Goal: Task Accomplishment & Management: Manage account settings

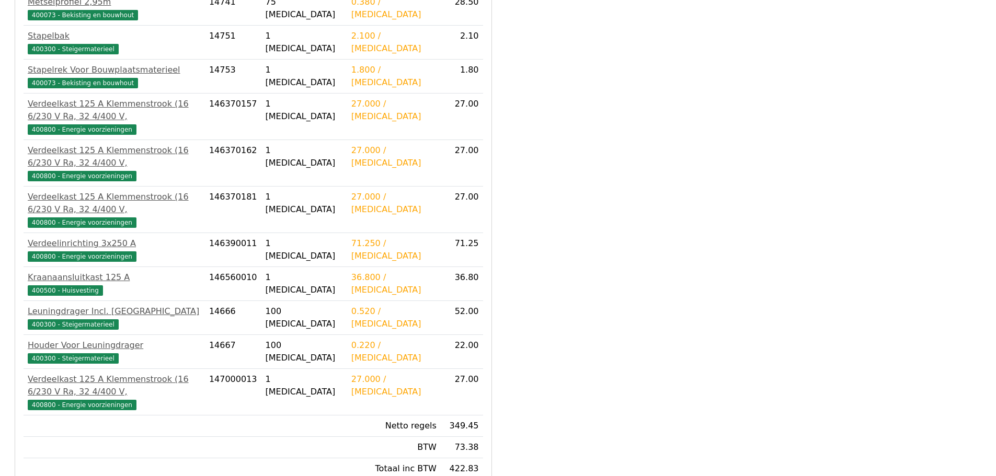
scroll to position [329, 0]
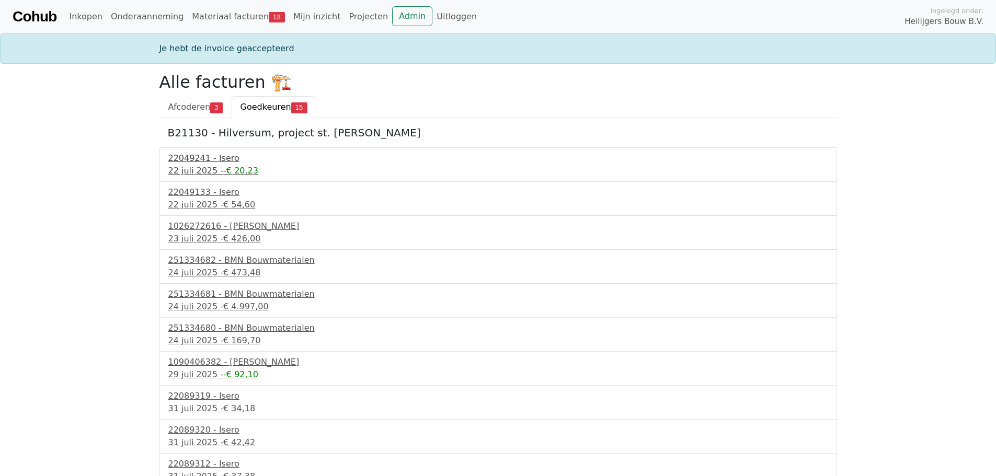
click at [205, 159] on div "22049241 - Isero" at bounding box center [498, 158] width 660 height 13
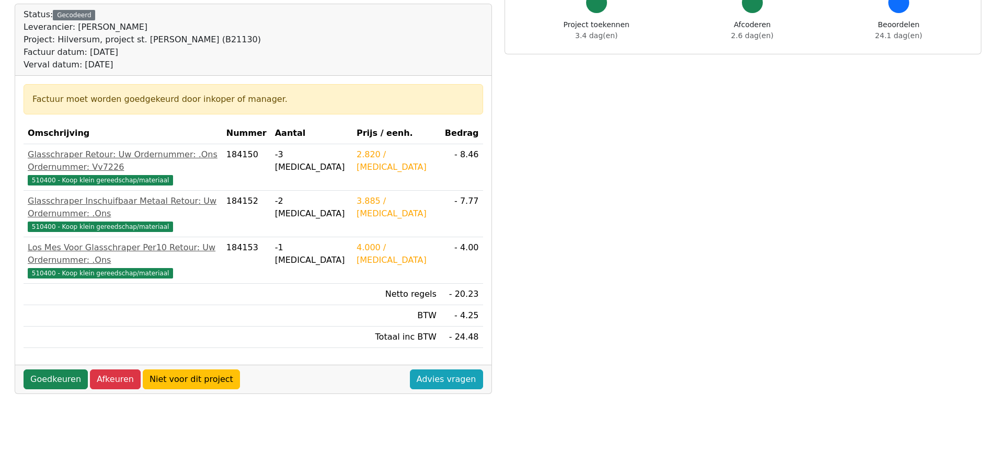
scroll to position [157, 0]
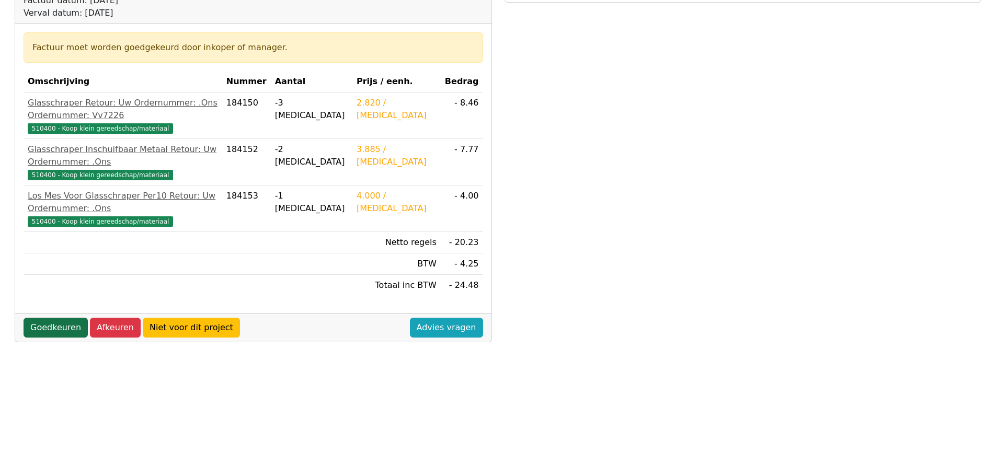
click at [64, 318] on link "Goedkeuren" at bounding box center [56, 328] width 64 height 20
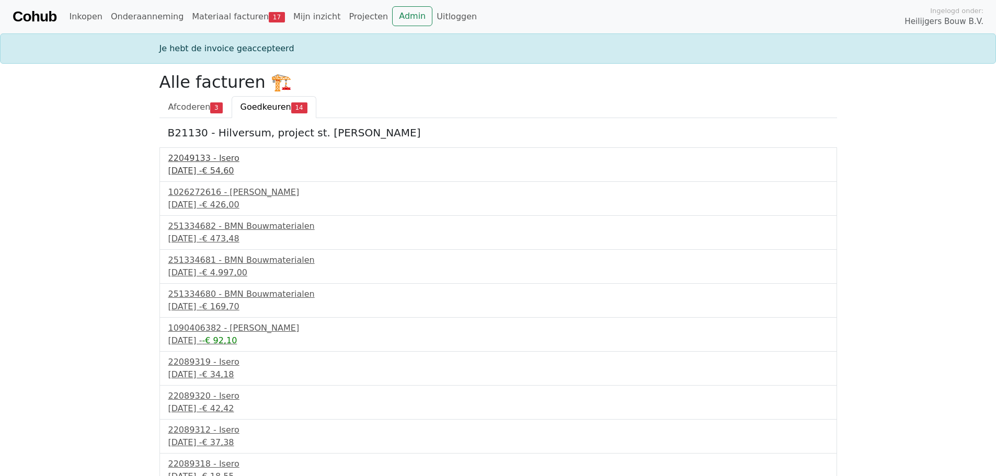
click at [206, 168] on div "[DATE] - € 54,60" at bounding box center [498, 171] width 660 height 13
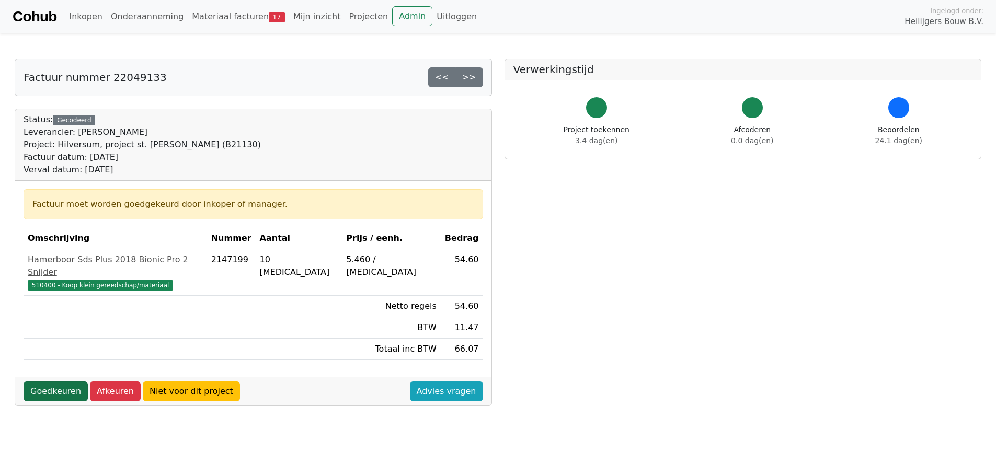
click at [67, 382] on link "Goedkeuren" at bounding box center [56, 392] width 64 height 20
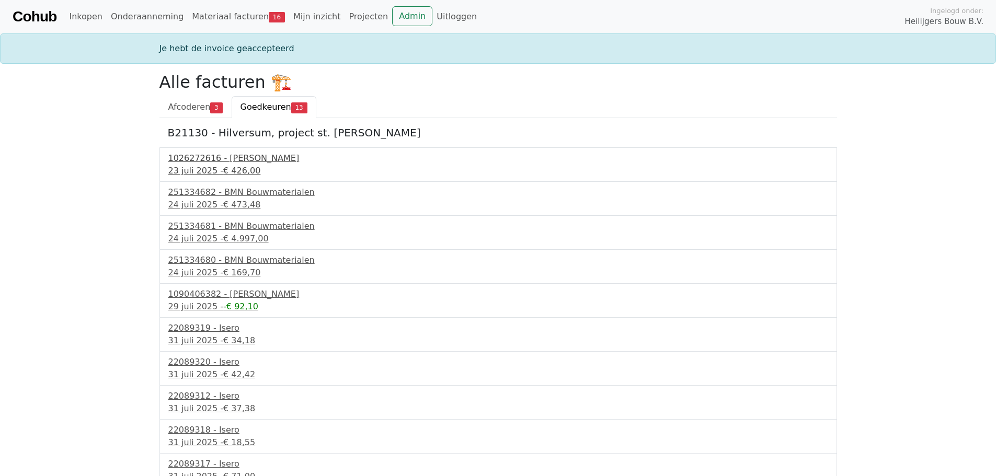
click at [207, 165] on div "23 juli 2025 - € 426,00" at bounding box center [498, 171] width 660 height 13
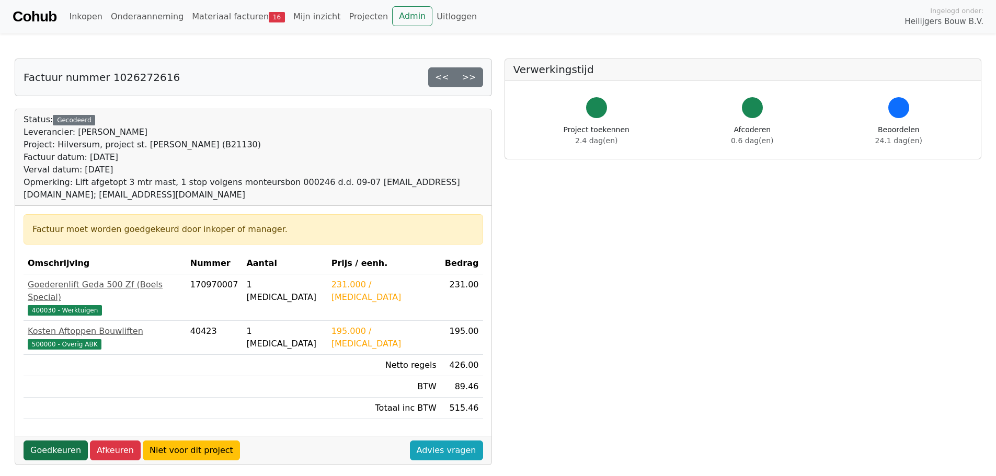
click at [71, 441] on link "Goedkeuren" at bounding box center [56, 451] width 64 height 20
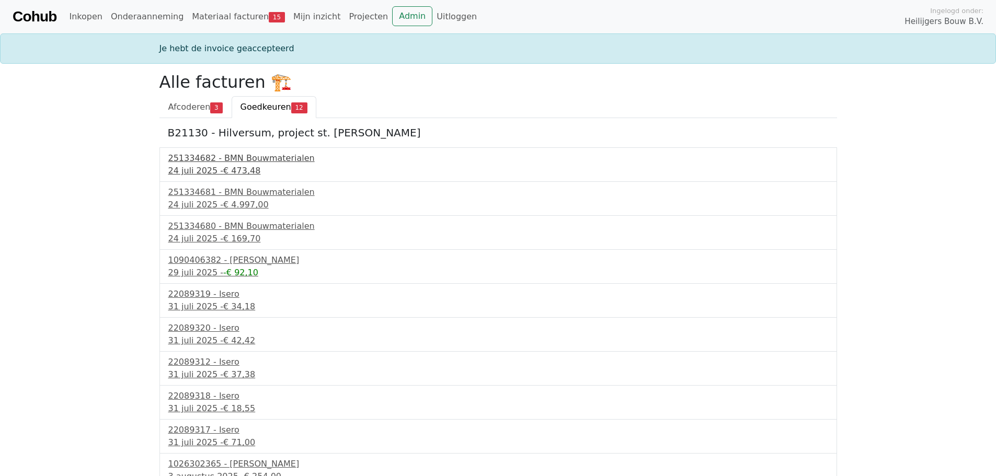
click at [223, 168] on span "€ 473,48" at bounding box center [241, 171] width 37 height 10
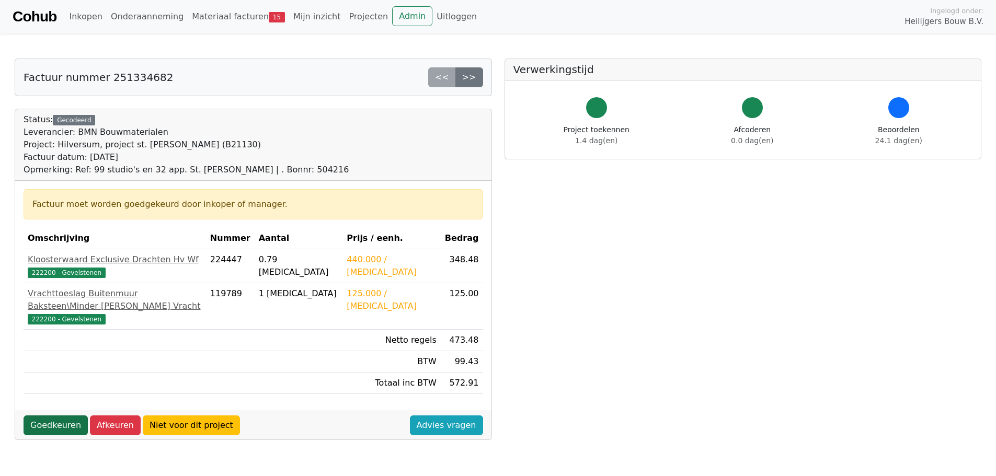
click at [65, 416] on link "Goedkeuren" at bounding box center [56, 425] width 64 height 20
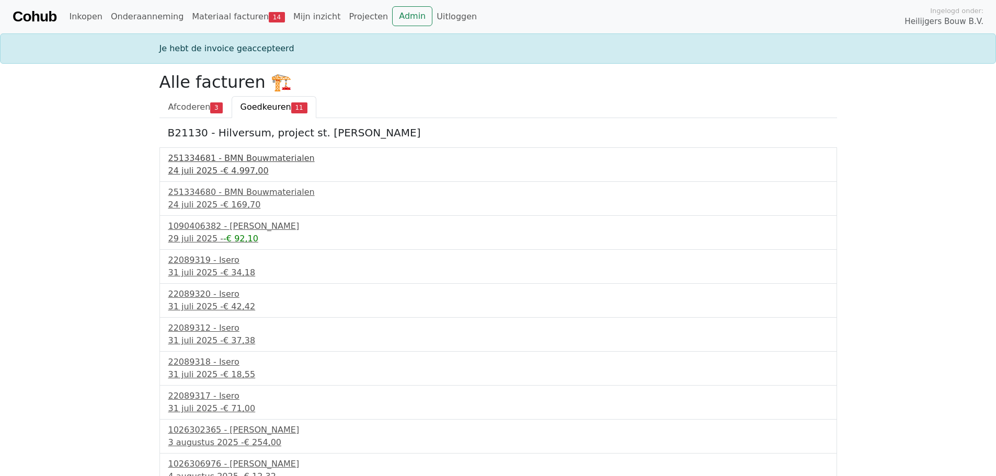
click at [241, 169] on span "€ 4.997,00" at bounding box center [245, 171] width 45 height 10
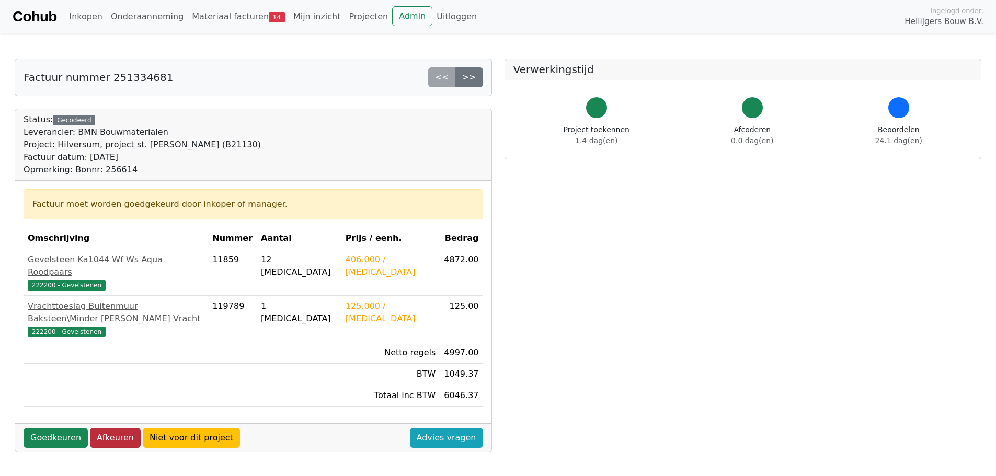
drag, startPoint x: 68, startPoint y: 415, endPoint x: 92, endPoint y: 413, distance: 24.1
click at [68, 428] on link "Goedkeuren" at bounding box center [56, 438] width 64 height 20
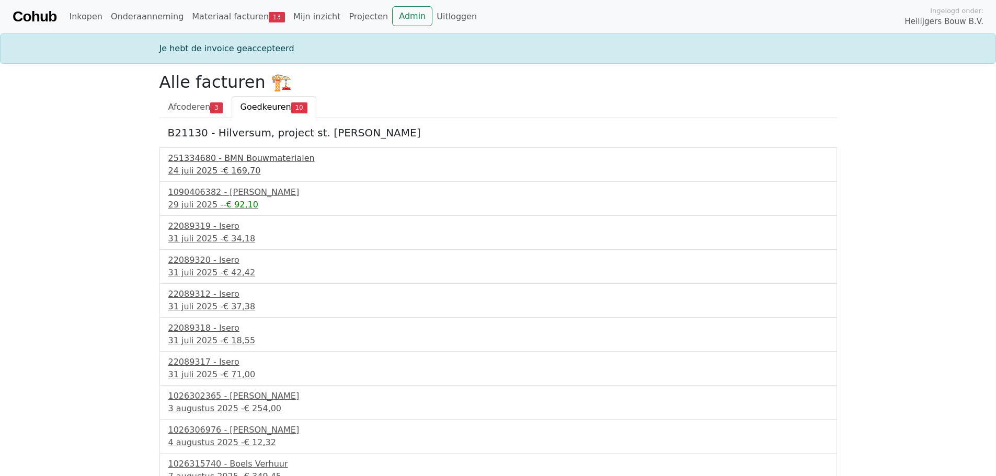
click at [214, 169] on div "[DATE] - € 169,70" at bounding box center [498, 171] width 660 height 13
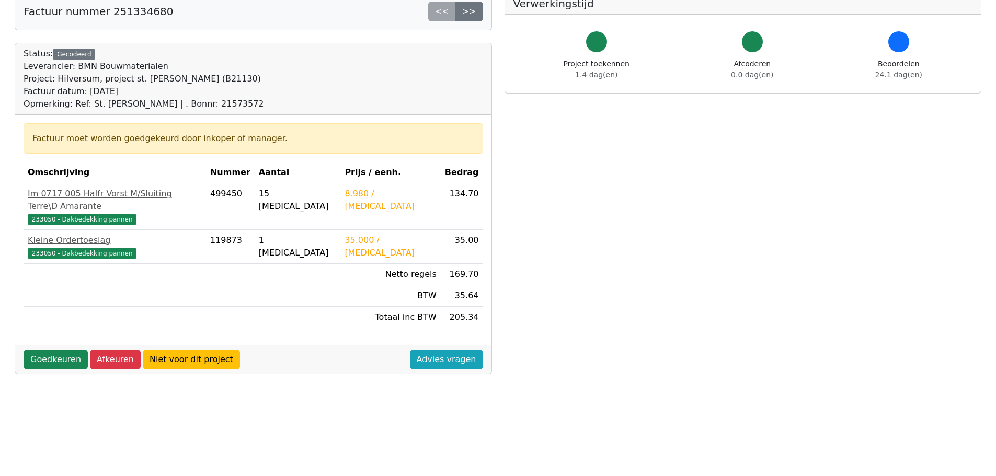
scroll to position [105, 0]
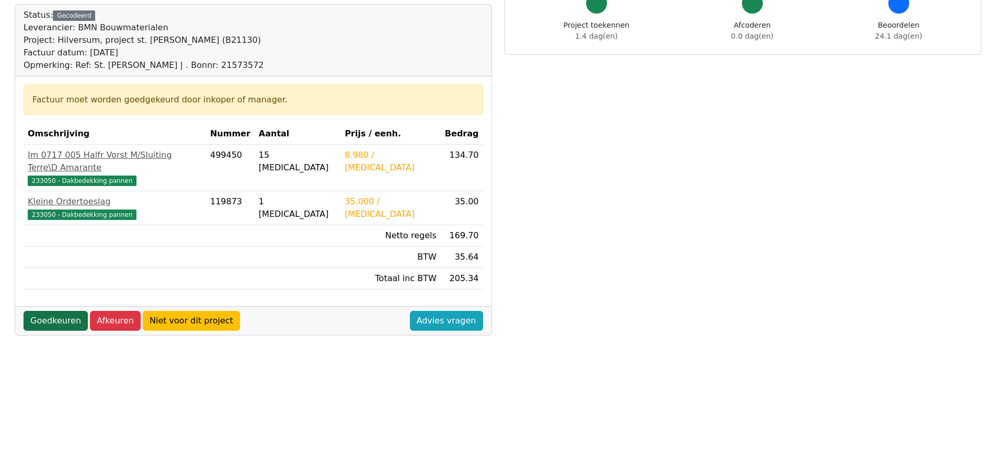
click at [58, 311] on link "Goedkeuren" at bounding box center [56, 321] width 64 height 20
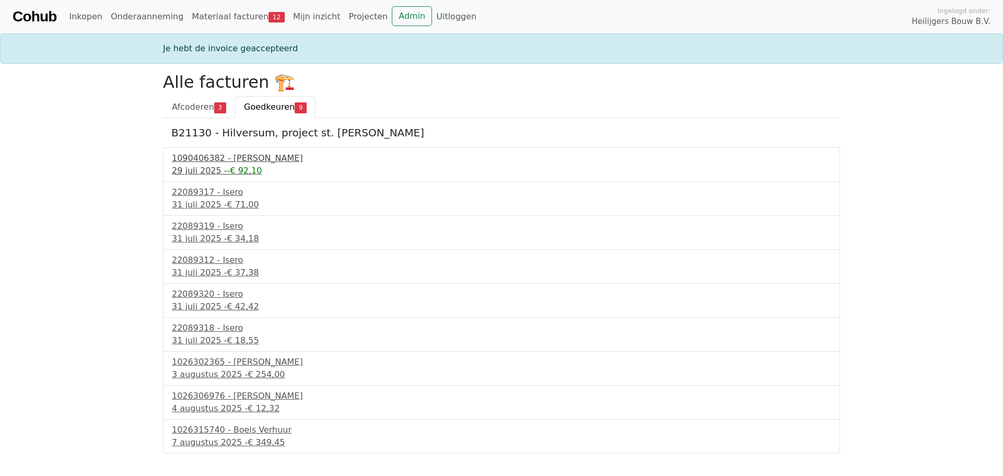
click at [215, 165] on div "[DATE] - -€ 92,10" at bounding box center [502, 171] width 660 height 13
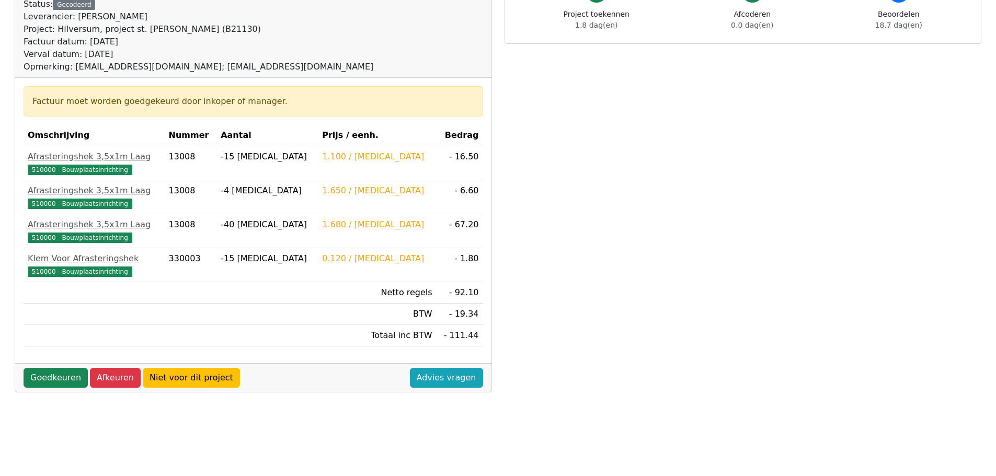
scroll to position [157, 0]
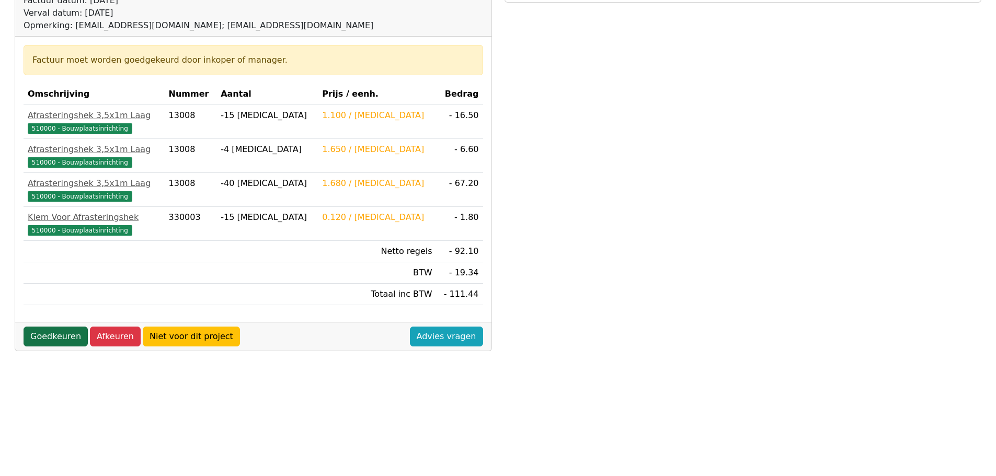
click at [61, 341] on link "Goedkeuren" at bounding box center [56, 337] width 64 height 20
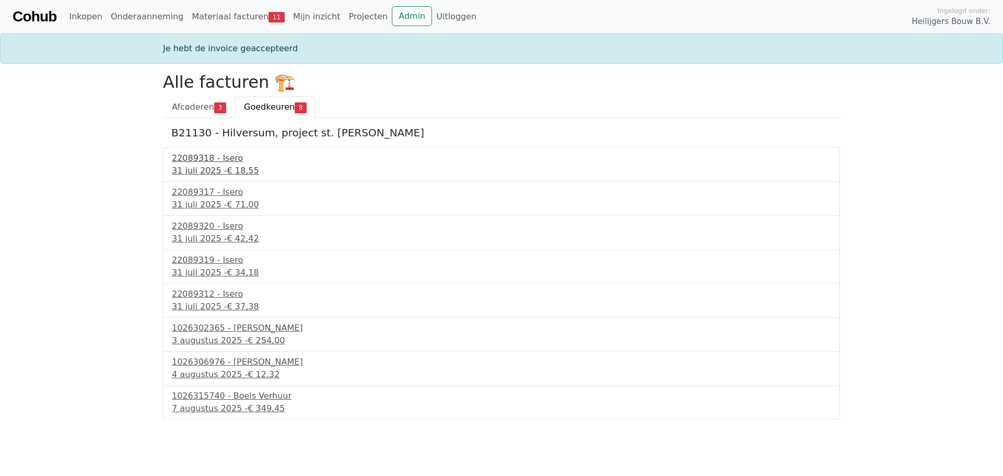
click at [212, 168] on div "[DATE] - € 18,55" at bounding box center [502, 171] width 660 height 13
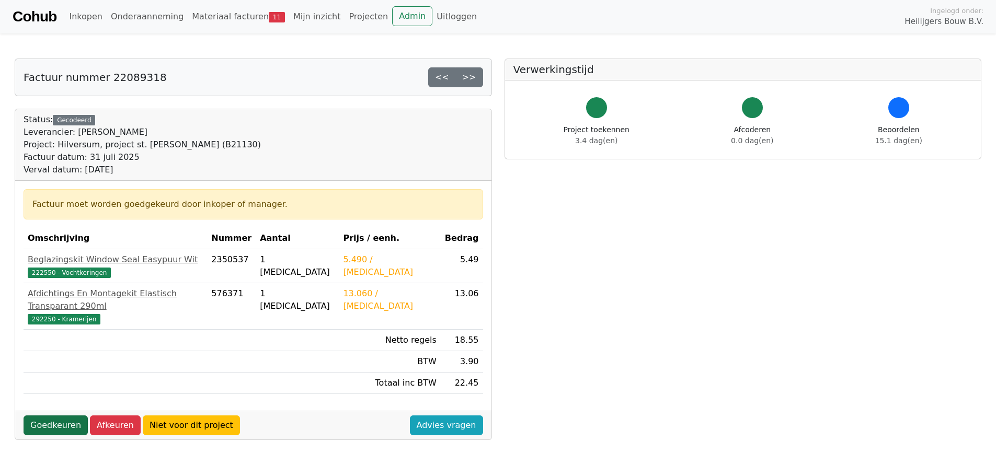
click at [61, 415] on link "Goedkeuren" at bounding box center [56, 425] width 64 height 20
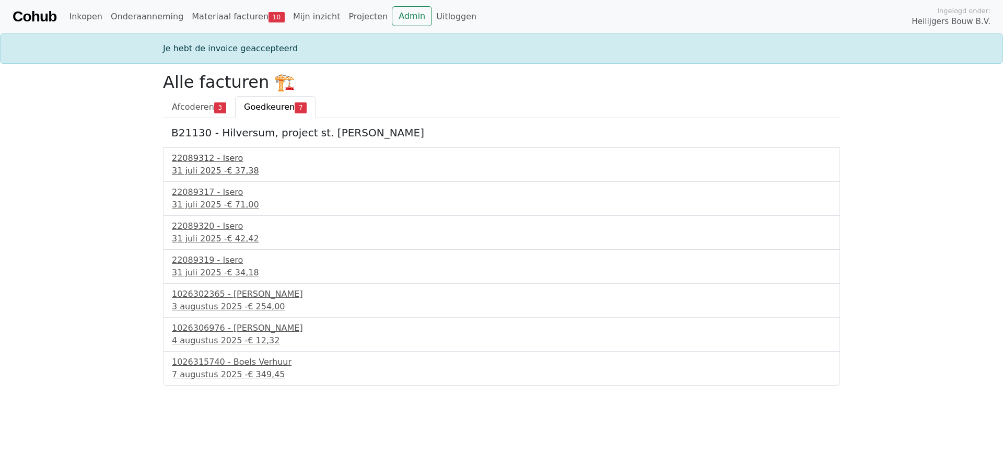
click at [189, 172] on div "31 juli 2025 - € 37,38" at bounding box center [502, 171] width 660 height 13
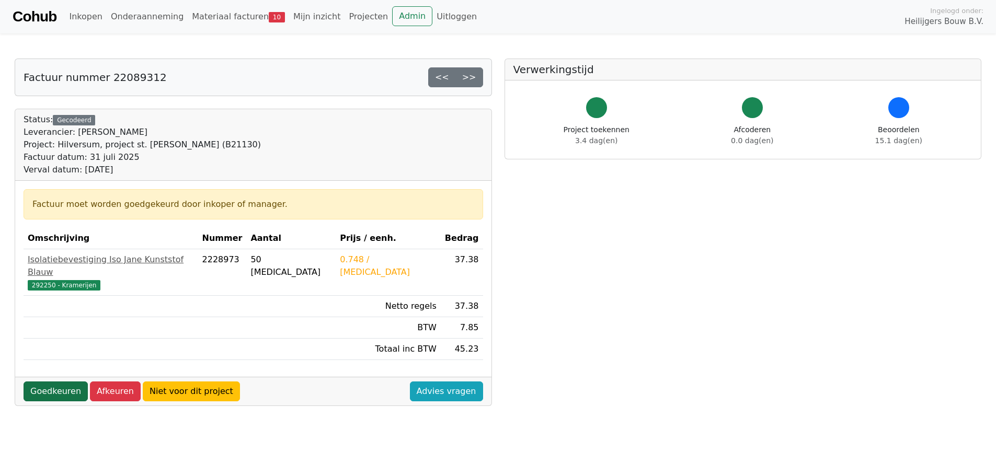
click at [65, 382] on link "Goedkeuren" at bounding box center [56, 392] width 64 height 20
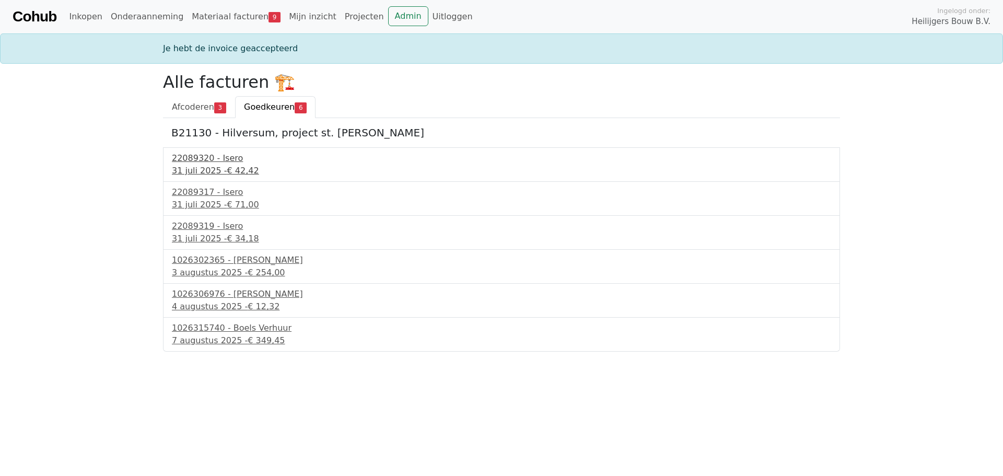
click at [193, 169] on div "[DATE] - € 42,42" at bounding box center [502, 171] width 660 height 13
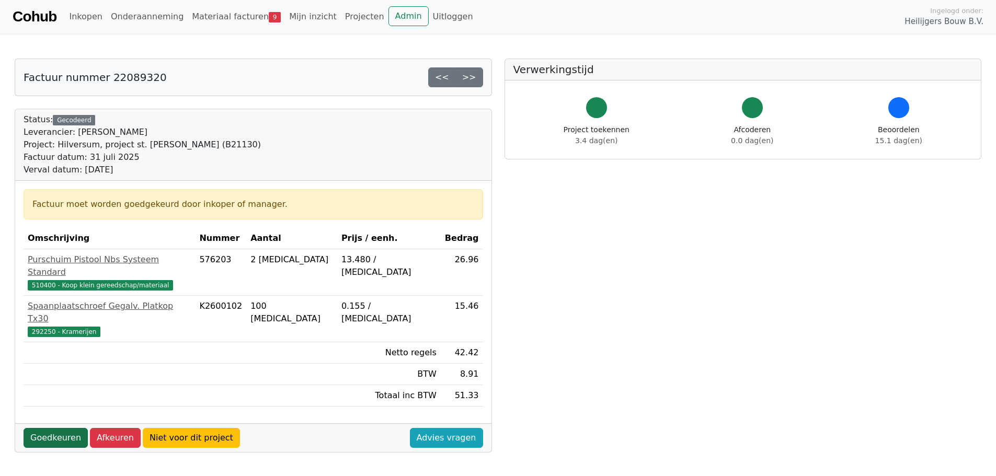
click at [65, 428] on link "Goedkeuren" at bounding box center [56, 438] width 64 height 20
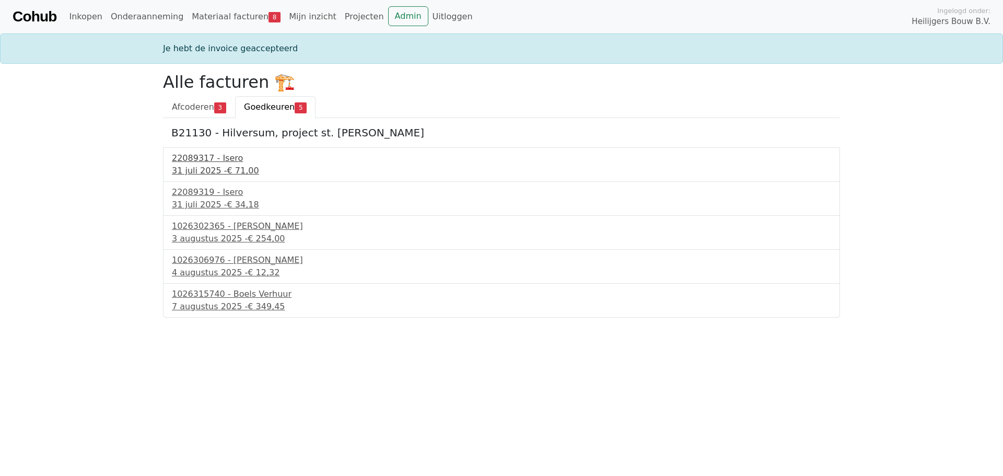
click at [197, 165] on div "31 juli 2025 - € 71,00" at bounding box center [502, 171] width 660 height 13
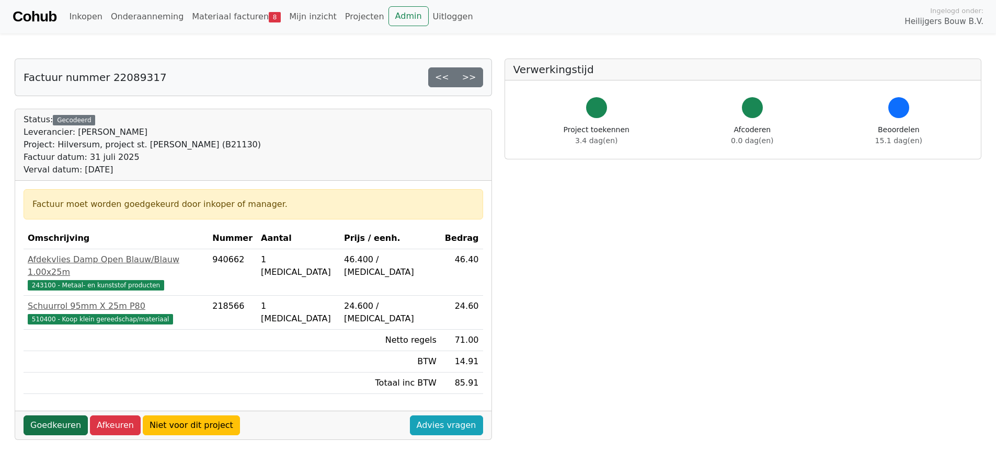
click at [52, 415] on link "Goedkeuren" at bounding box center [56, 425] width 64 height 20
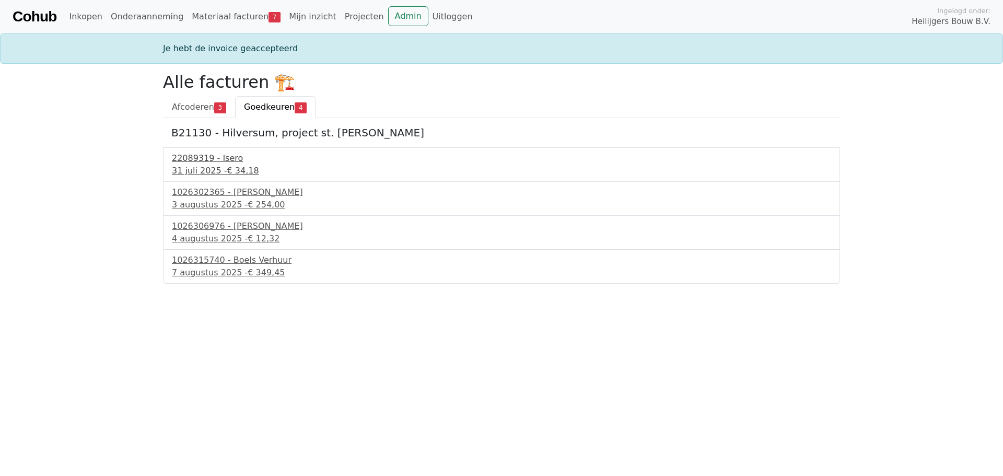
click at [200, 171] on div "[DATE] - € 34,18" at bounding box center [502, 171] width 660 height 13
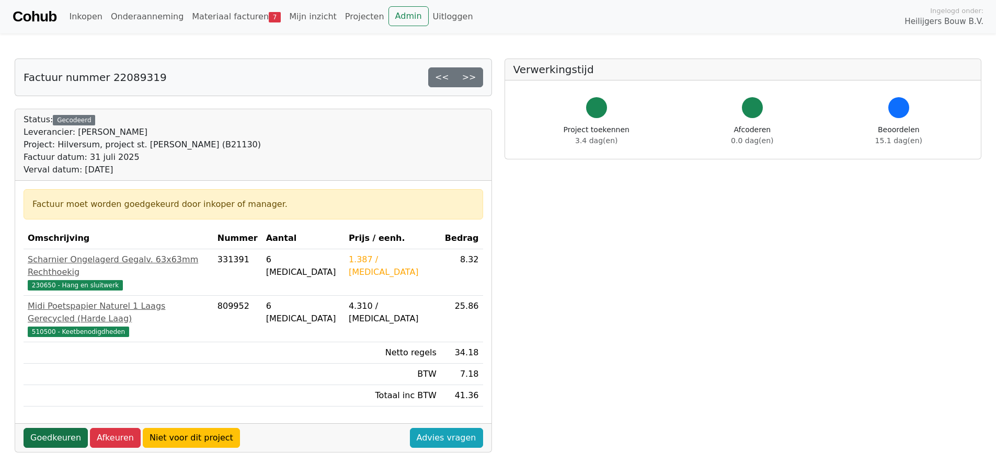
click at [47, 428] on link "Goedkeuren" at bounding box center [56, 438] width 64 height 20
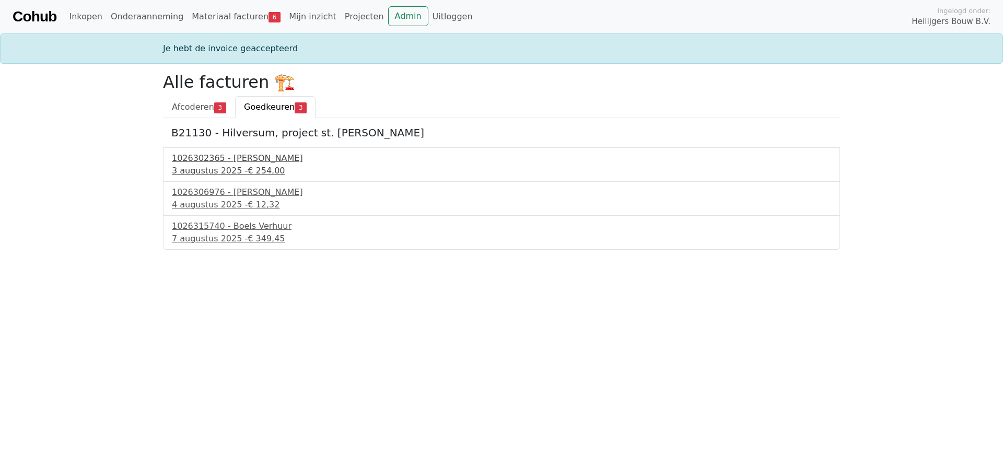
click at [191, 170] on div "3 augustus 2025 - € 254,00" at bounding box center [502, 171] width 660 height 13
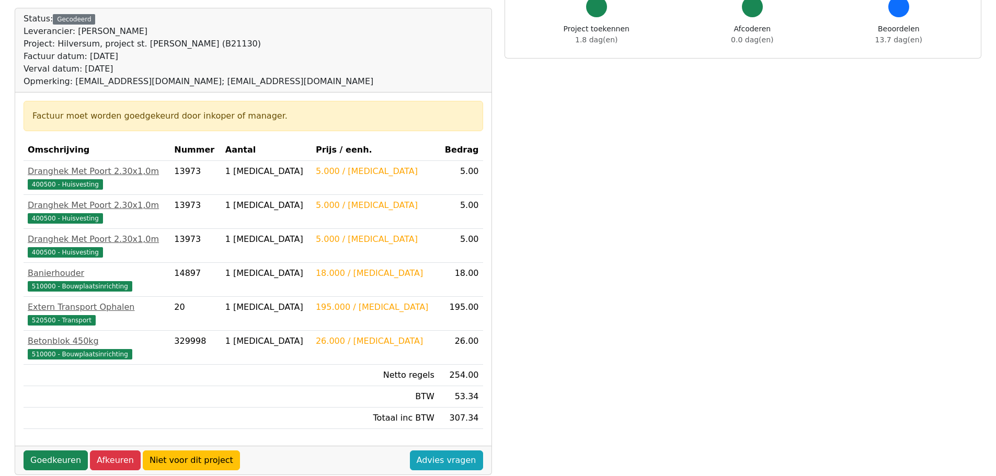
scroll to position [105, 0]
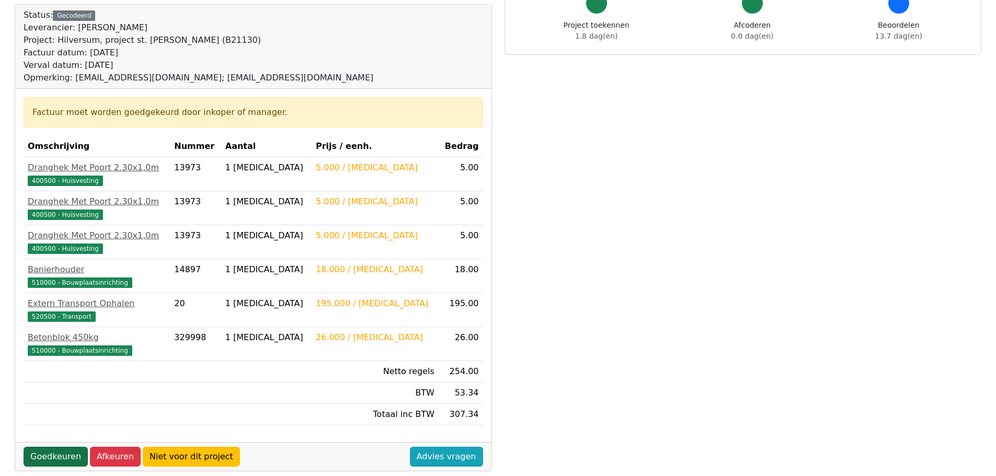
click at [52, 461] on link "Goedkeuren" at bounding box center [56, 457] width 64 height 20
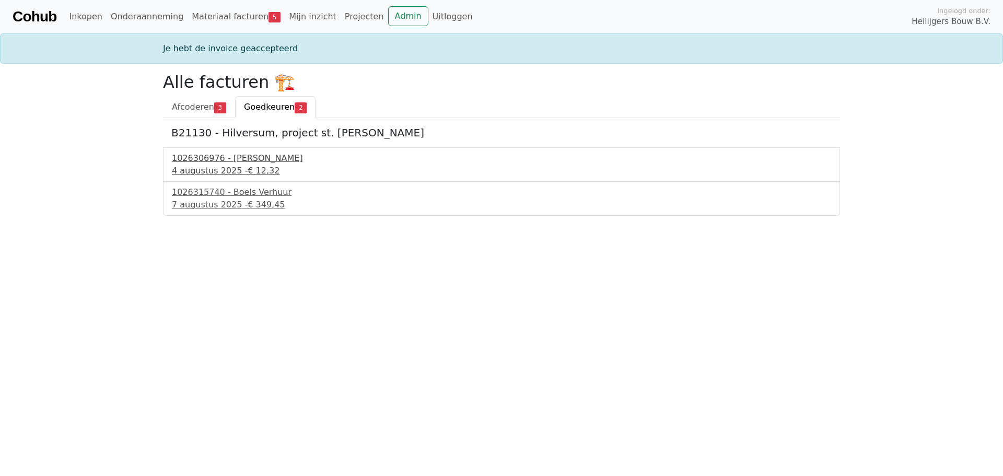
click at [203, 168] on div "4 augustus 2025 - € 12,32" at bounding box center [502, 171] width 660 height 13
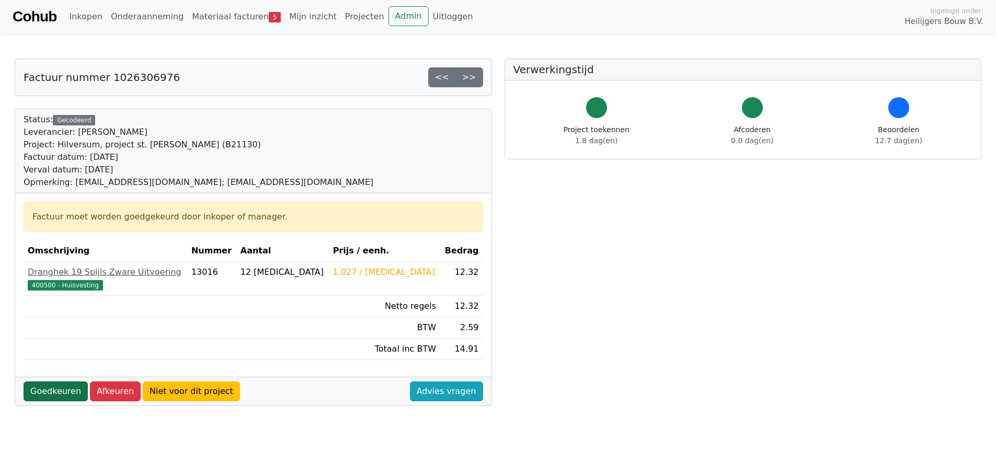
click at [57, 397] on link "Goedkeuren" at bounding box center [56, 392] width 64 height 20
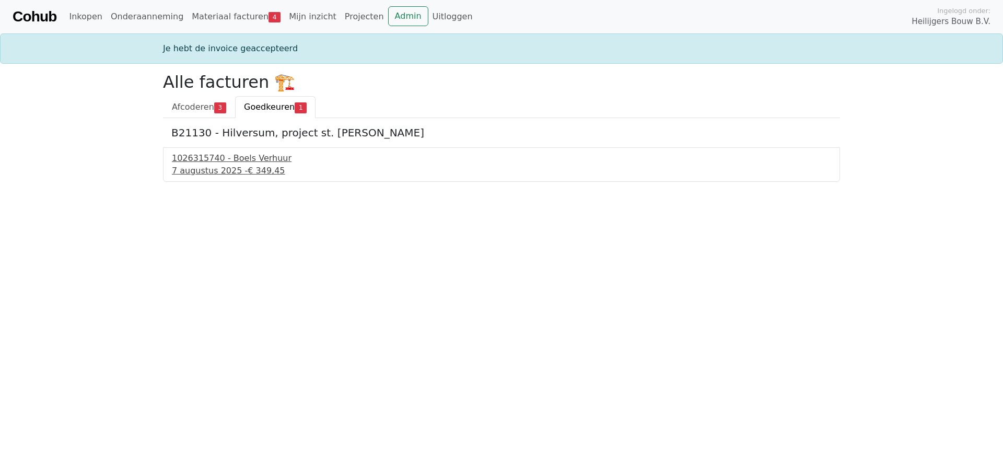
click at [207, 160] on div "1026315740 - Boels Verhuur" at bounding box center [502, 158] width 660 height 13
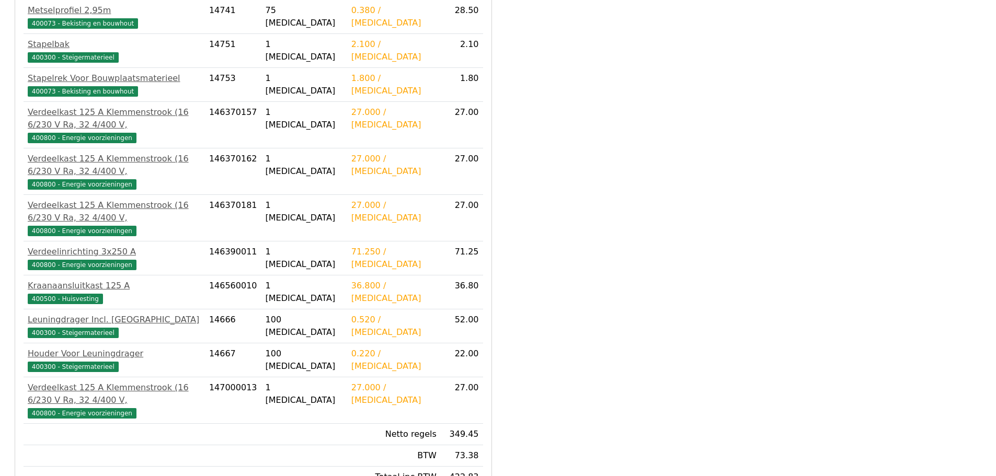
scroll to position [314, 0]
